Goal: Find specific page/section: Find specific page/section

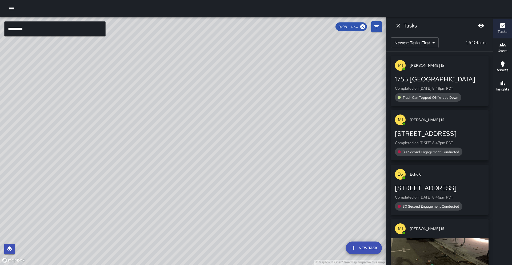
click at [66, 23] on input "*********" at bounding box center [54, 28] width 101 height 15
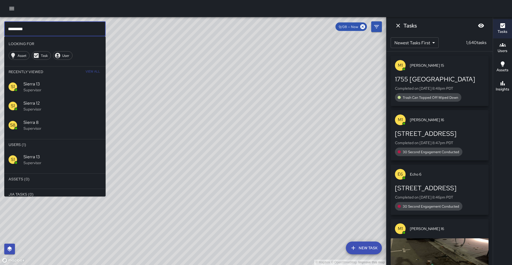
click at [66, 23] on input "*********" at bounding box center [54, 28] width 101 height 15
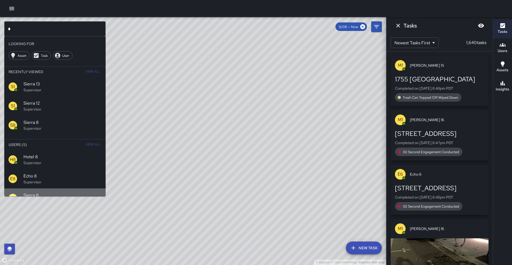
click at [45, 191] on div "S8 Sierra 8 Supervisor" at bounding box center [54, 197] width 101 height 19
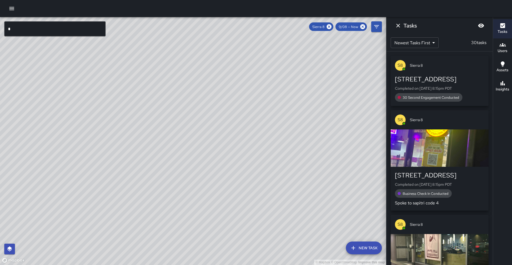
drag, startPoint x: 103, startPoint y: 146, endPoint x: 80, endPoint y: 173, distance: 35.6
click at [68, 205] on div "© Mapbox © OpenStreetMap Improve this map" at bounding box center [193, 141] width 386 height 248
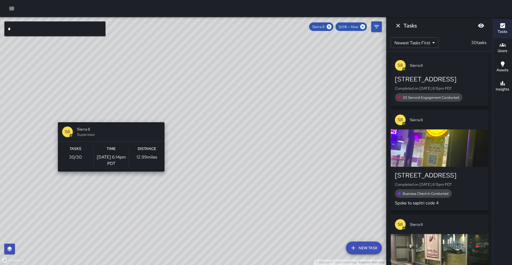
click at [109, 119] on div "© Mapbox © OpenStreetMap Improve this map S8 Sierra 8 Supervisor Tasks 30 / 30 …" at bounding box center [193, 141] width 386 height 248
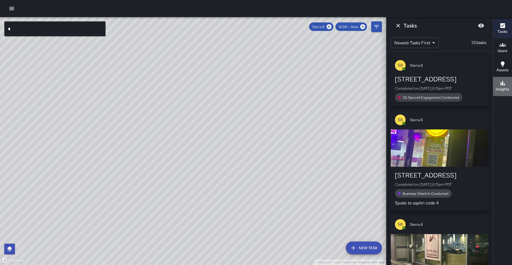
click at [506, 84] on div "Insights" at bounding box center [503, 86] width 14 height 12
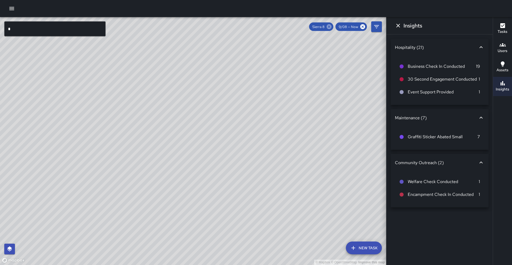
click at [329, 25] on icon at bounding box center [329, 26] width 5 height 5
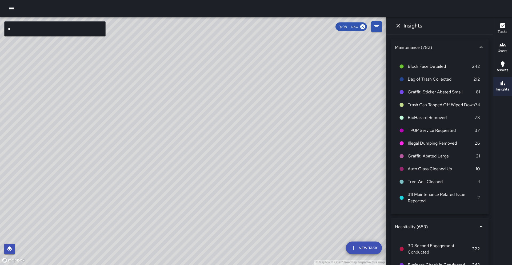
click at [74, 28] on input "*" at bounding box center [54, 28] width 101 height 15
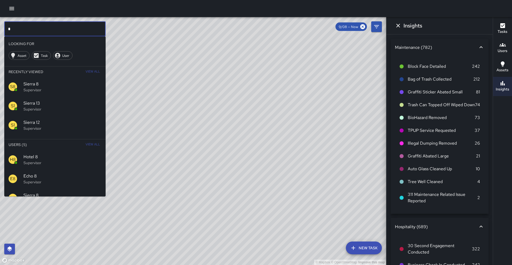
click at [74, 28] on input "*" at bounding box center [54, 28] width 101 height 15
click at [158, 85] on div "© Mapbox © OpenStreetMap Improve this map" at bounding box center [193, 141] width 386 height 248
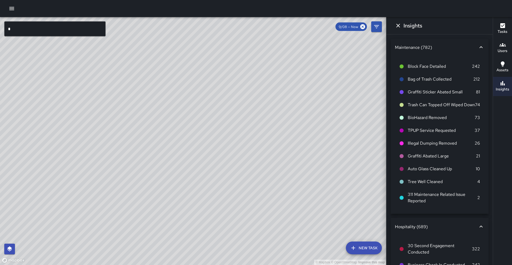
click at [53, 28] on input "*" at bounding box center [54, 28] width 101 height 15
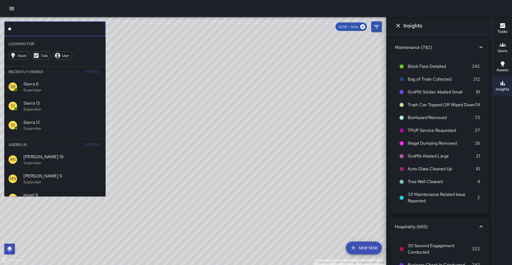
type input "*"
click at [44, 167] on div "S9 Sierra 9 Supervisor" at bounding box center [54, 159] width 101 height 19
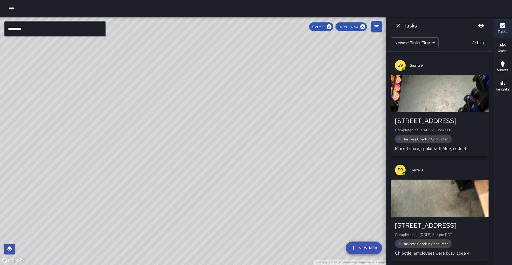
drag, startPoint x: 140, startPoint y: 100, endPoint x: 151, endPoint y: 84, distance: 19.7
click at [165, 70] on div "© Mapbox © OpenStreetMap Improve this map" at bounding box center [193, 141] width 386 height 248
drag, startPoint x: 121, startPoint y: 135, endPoint x: 165, endPoint y: 75, distance: 74.6
click at [165, 75] on div "© Mapbox © OpenStreetMap Improve this map" at bounding box center [193, 141] width 386 height 248
drag, startPoint x: 155, startPoint y: 97, endPoint x: 171, endPoint y: 79, distance: 24.6
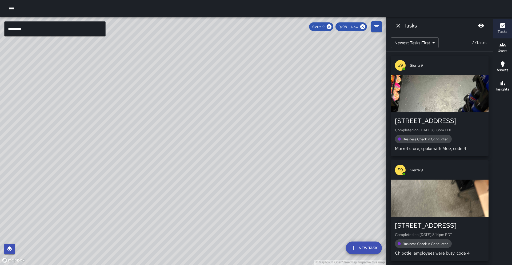
click at [171, 79] on div "© Mapbox © OpenStreetMap Improve this map" at bounding box center [193, 141] width 386 height 248
click at [509, 78] on button "Insights" at bounding box center [502, 86] width 19 height 19
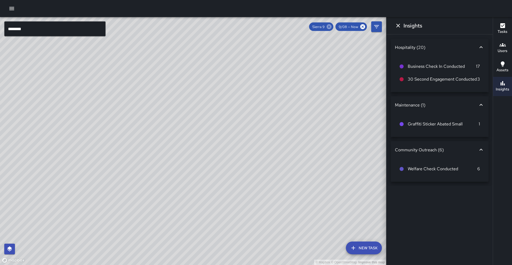
click at [327, 27] on icon at bounding box center [329, 27] width 6 height 6
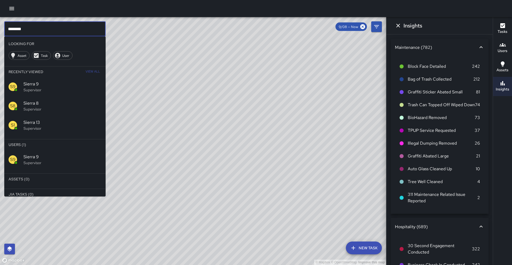
click at [65, 30] on input "********" at bounding box center [54, 28] width 101 height 15
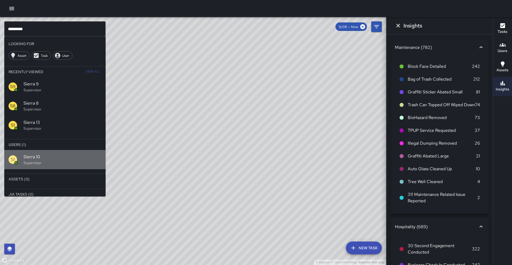
click at [74, 161] on p "Supervisor" at bounding box center [62, 162] width 78 height 5
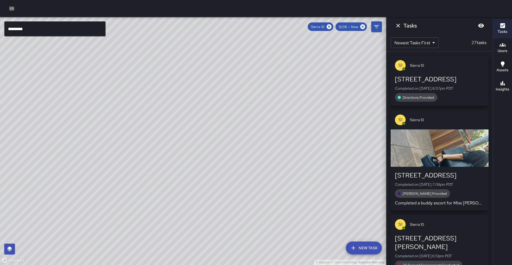
drag, startPoint x: 214, startPoint y: 111, endPoint x: 193, endPoint y: 149, distance: 43.2
click at [193, 149] on div "© Mapbox © OpenStreetMap Improve this map" at bounding box center [193, 141] width 386 height 248
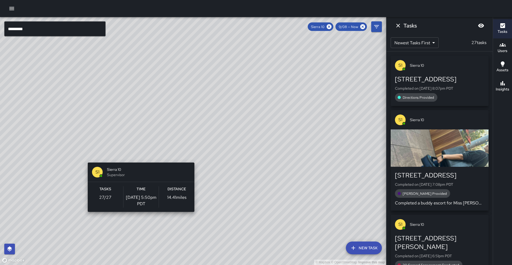
click at [139, 159] on div "© Mapbox © OpenStreetMap Improve this map S1 Sierra 10 Supervisor Tasks 27 / 27…" at bounding box center [193, 141] width 386 height 248
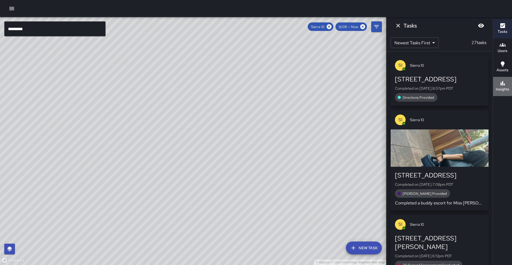
click at [505, 88] on h6 "Insights" at bounding box center [503, 89] width 14 height 6
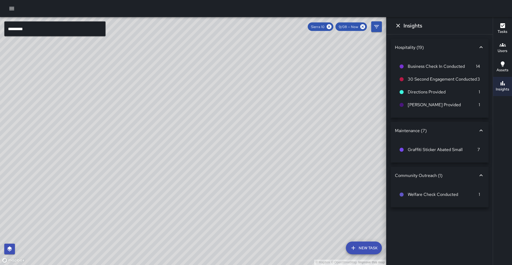
click at [507, 29] on h6 "Tasks" at bounding box center [503, 32] width 10 height 6
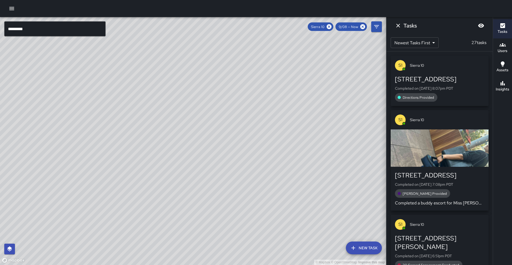
click at [330, 24] on icon at bounding box center [329, 26] width 5 height 5
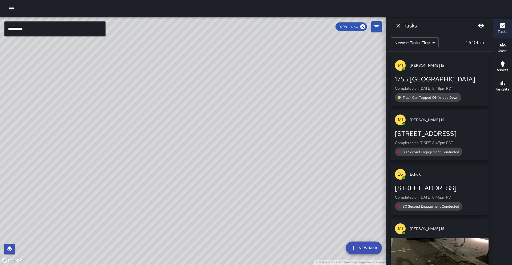
click at [52, 25] on input "*********" at bounding box center [54, 28] width 101 height 15
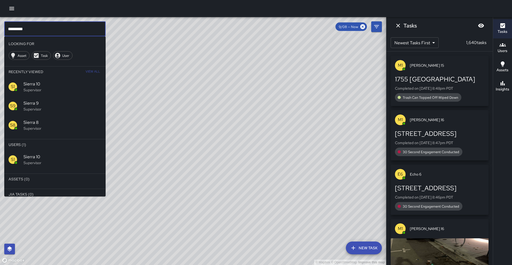
click at [48, 31] on input "*********" at bounding box center [54, 28] width 101 height 15
click at [72, 160] on p "Supervisor" at bounding box center [62, 162] width 78 height 5
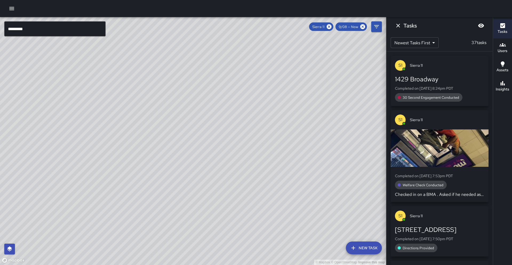
drag, startPoint x: 505, startPoint y: 83, endPoint x: 490, endPoint y: 63, distance: 25.0
click at [505, 83] on icon "button" at bounding box center [503, 83] width 6 height 6
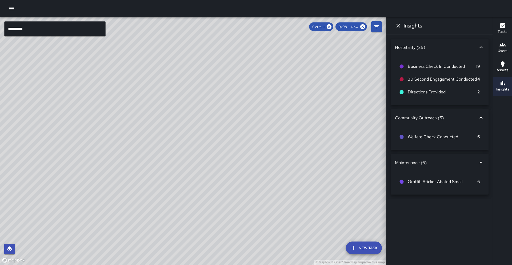
click at [500, 32] on h6 "Tasks" at bounding box center [503, 32] width 10 height 6
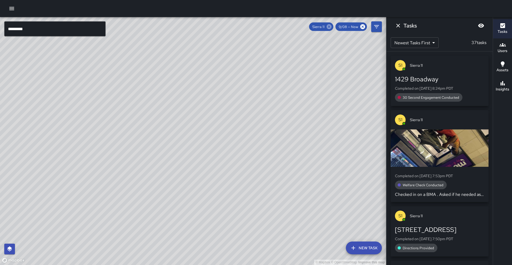
click at [331, 26] on icon at bounding box center [329, 26] width 5 height 5
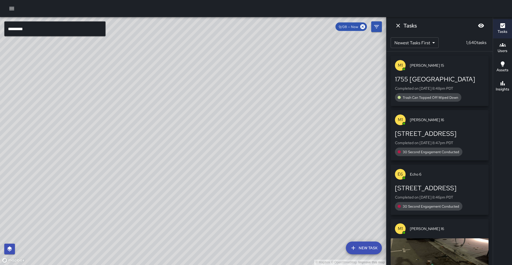
click at [33, 31] on input "*********" at bounding box center [54, 28] width 101 height 15
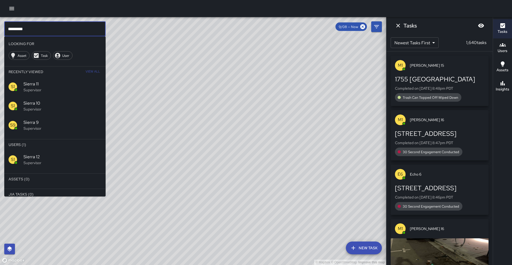
click at [47, 160] on p "Supervisor" at bounding box center [62, 162] width 78 height 5
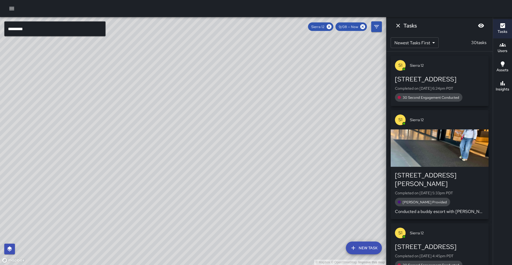
drag, startPoint x: 197, startPoint y: 109, endPoint x: 111, endPoint y: 229, distance: 148.2
click at [110, 230] on div "© Mapbox © OpenStreetMap Improve this map" at bounding box center [193, 141] width 386 height 248
drag, startPoint x: 193, startPoint y: 184, endPoint x: 171, endPoint y: 208, distance: 32.3
click at [171, 208] on div "© Mapbox © OpenStreetMap Improve this map" at bounding box center [193, 141] width 386 height 248
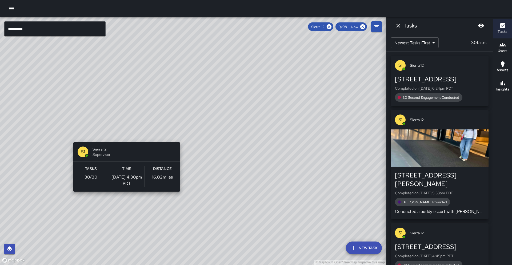
click at [125, 139] on div "© Mapbox © OpenStreetMap Improve this map S1 Sierra 12 Supervisor Tasks 30 / 30…" at bounding box center [193, 141] width 386 height 248
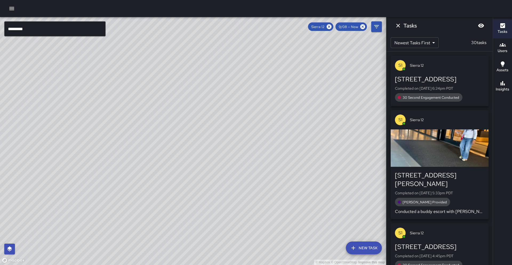
drag, startPoint x: 331, startPoint y: 26, endPoint x: 152, endPoint y: 19, distance: 179.4
click at [331, 26] on icon at bounding box center [329, 27] width 6 height 6
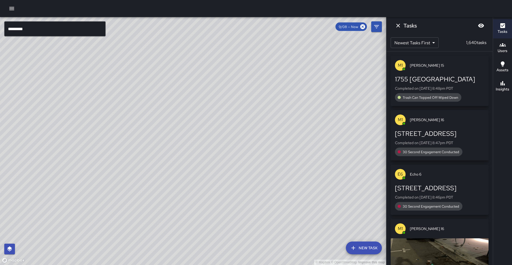
click at [65, 27] on input "*********" at bounding box center [54, 28] width 101 height 15
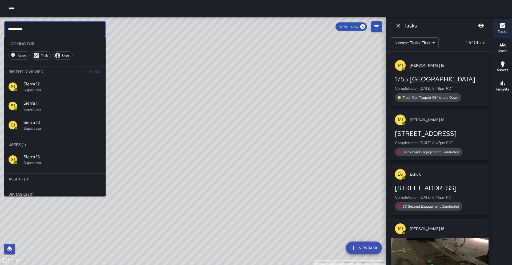
click at [54, 167] on div "S1 Sierra 13 Supervisor" at bounding box center [54, 159] width 101 height 19
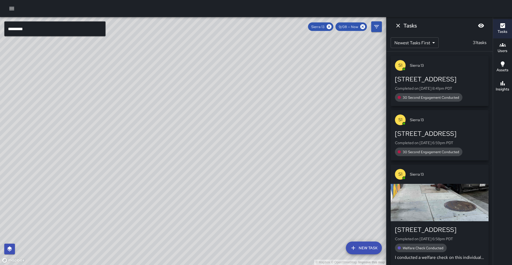
drag, startPoint x: 54, startPoint y: 197, endPoint x: 173, endPoint y: 120, distance: 142.0
click at [173, 119] on div "© Mapbox © OpenStreetMap Improve this map" at bounding box center [193, 141] width 386 height 248
drag, startPoint x: 166, startPoint y: 152, endPoint x: 177, endPoint y: 135, distance: 20.0
click at [177, 135] on div "© Mapbox © OpenStreetMap Improve this map" at bounding box center [193, 141] width 386 height 248
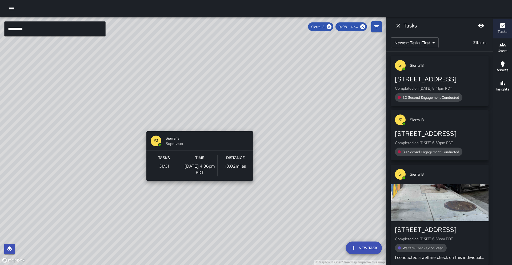
click at [198, 128] on div "© Mapbox © OpenStreetMap Improve this map S1 Sierra 13 Supervisor Tasks 31 / 31…" at bounding box center [193, 141] width 386 height 248
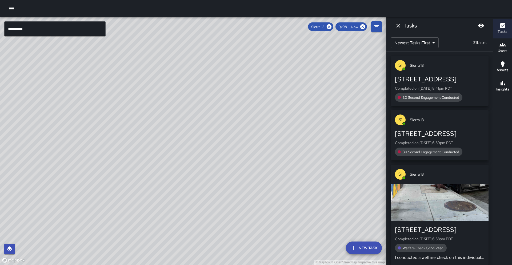
click at [511, 88] on button "Insights" at bounding box center [502, 86] width 19 height 19
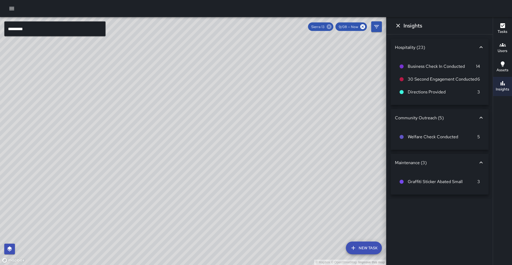
click at [330, 27] on icon at bounding box center [329, 27] width 6 height 6
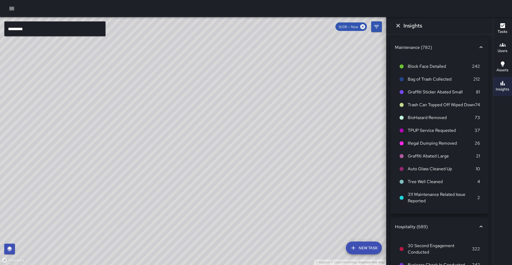
click at [102, 31] on input "*********" at bounding box center [54, 28] width 101 height 15
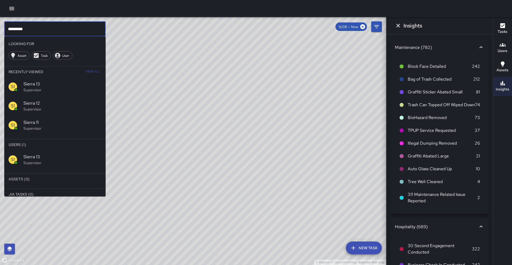
click at [102, 31] on input "*********" at bounding box center [54, 28] width 101 height 15
type input "*******"
click at [65, 160] on p "Supervisor" at bounding box center [62, 162] width 78 height 5
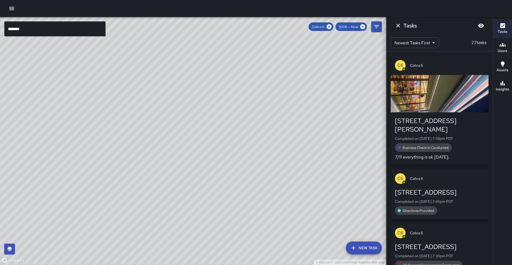
drag, startPoint x: 266, startPoint y: 239, endPoint x: 274, endPoint y: 202, distance: 37.3
click at [274, 202] on div "© Mapbox © OpenStreetMap Improve this map" at bounding box center [193, 141] width 386 height 248
drag, startPoint x: 290, startPoint y: 151, endPoint x: 254, endPoint y: 218, distance: 75.9
click at [232, 239] on div "© Mapbox © OpenStreetMap Improve this map" at bounding box center [193, 141] width 386 height 248
drag, startPoint x: 299, startPoint y: 173, endPoint x: 262, endPoint y: 208, distance: 51.9
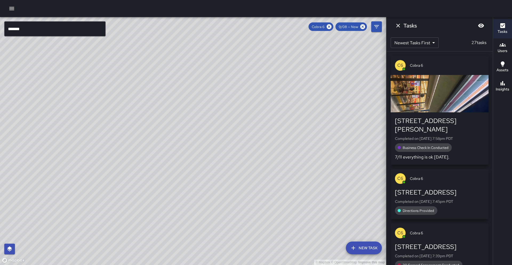
click at [260, 224] on div "© Mapbox © OpenStreetMap Improve this map" at bounding box center [193, 141] width 386 height 248
click at [498, 92] on h6 "Insights" at bounding box center [503, 89] width 14 height 6
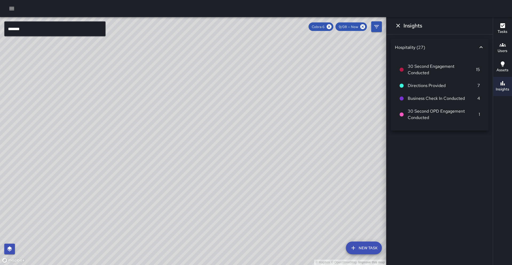
click at [499, 31] on h6 "Tasks" at bounding box center [503, 32] width 10 height 6
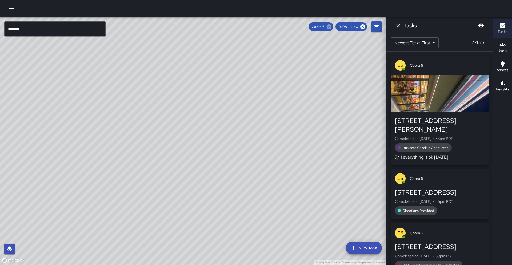
click at [331, 28] on icon at bounding box center [329, 26] width 5 height 5
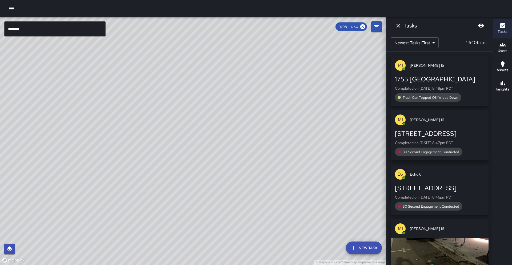
drag, startPoint x: 260, startPoint y: 154, endPoint x: 322, endPoint y: 93, distance: 86.8
click at [322, 93] on div "© Mapbox © OpenStreetMap Improve this map" at bounding box center [193, 141] width 386 height 248
